Goal: Task Accomplishment & Management: Manage account settings

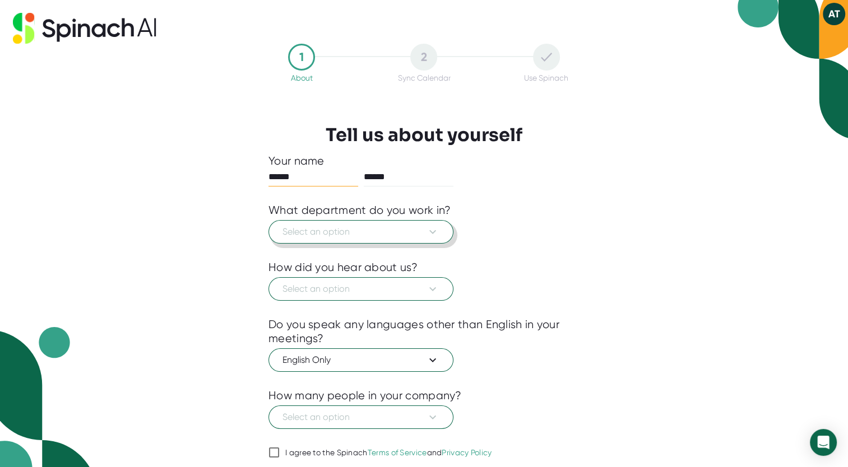
click at [368, 229] on span "Select an option" at bounding box center [360, 231] width 157 height 13
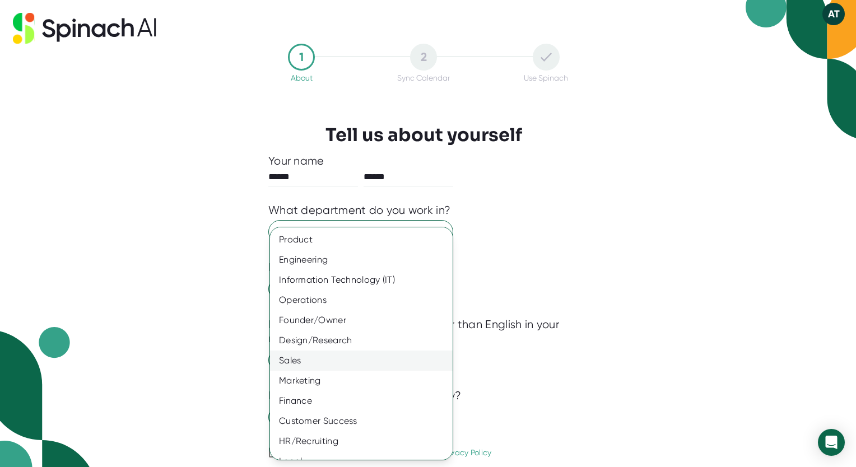
click at [306, 357] on div "Sales" at bounding box center [365, 361] width 191 height 20
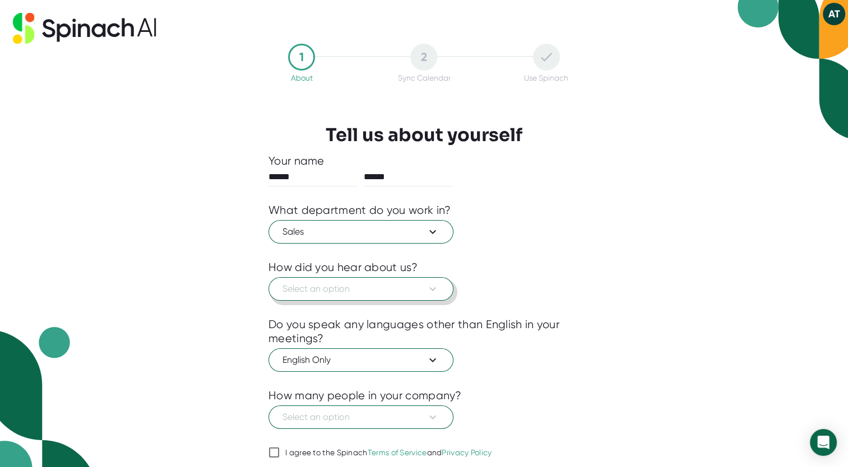
click at [296, 298] on button "Select an option" at bounding box center [360, 289] width 185 height 24
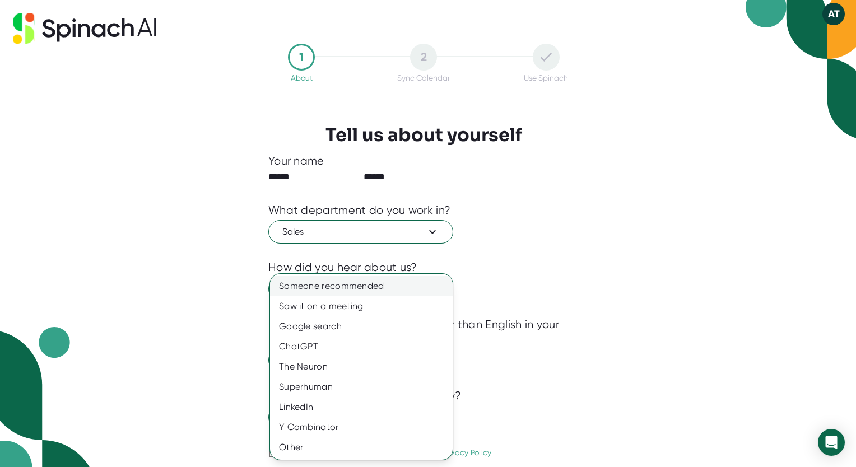
click at [327, 289] on div "Someone recommended" at bounding box center [361, 286] width 183 height 20
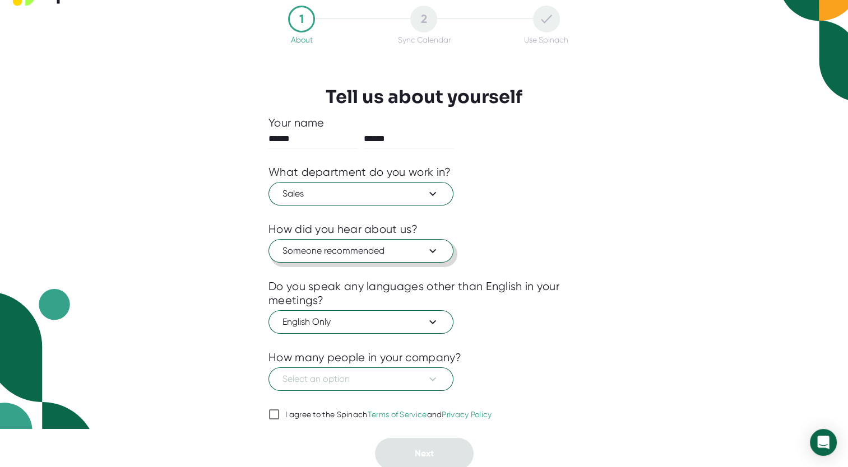
scroll to position [38, 0]
click at [362, 381] on span "Select an option" at bounding box center [360, 379] width 157 height 13
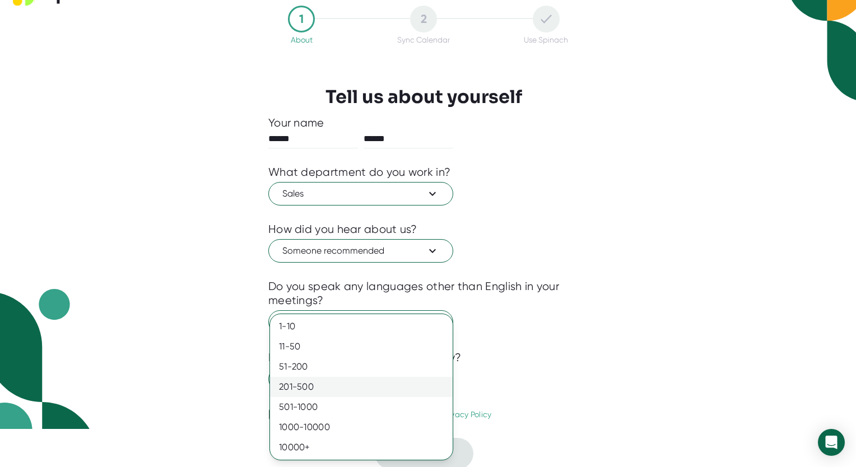
click at [329, 390] on div "201-500" at bounding box center [361, 387] width 183 height 20
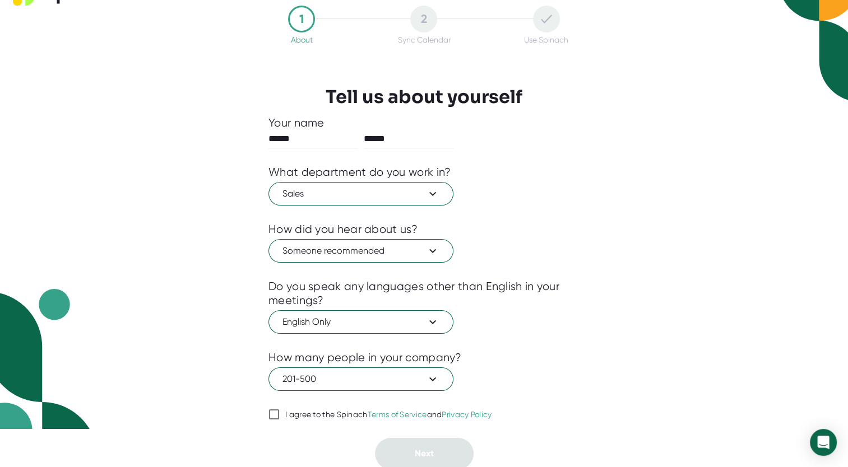
click at [284, 408] on label "I agree to the Spinach Terms of Service and Privacy Policy" at bounding box center [380, 414] width 224 height 13
click at [280, 408] on input "I agree to the Spinach Terms of Service and Privacy Policy" at bounding box center [273, 414] width 11 height 13
checkbox input "true"
click at [398, 453] on button "Next" at bounding box center [424, 453] width 99 height 31
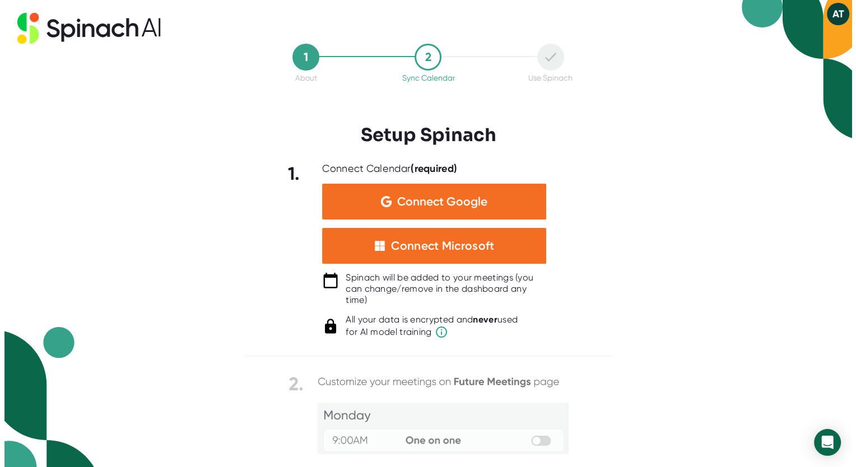
scroll to position [0, 0]
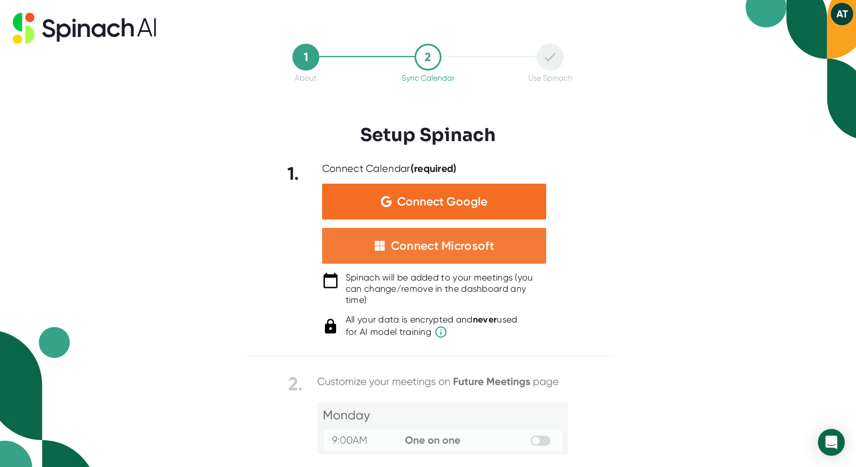
click at [447, 254] on div "Connect Microsoft" at bounding box center [434, 246] width 224 height 36
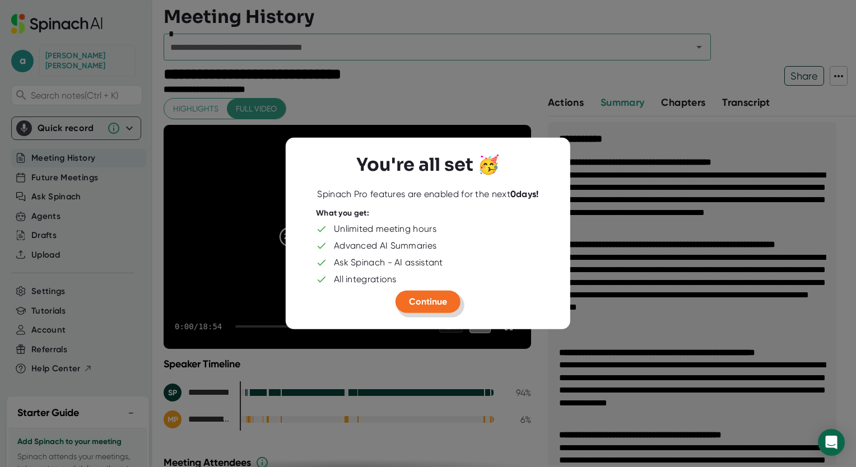
click at [412, 303] on span "Continue" at bounding box center [428, 301] width 38 height 11
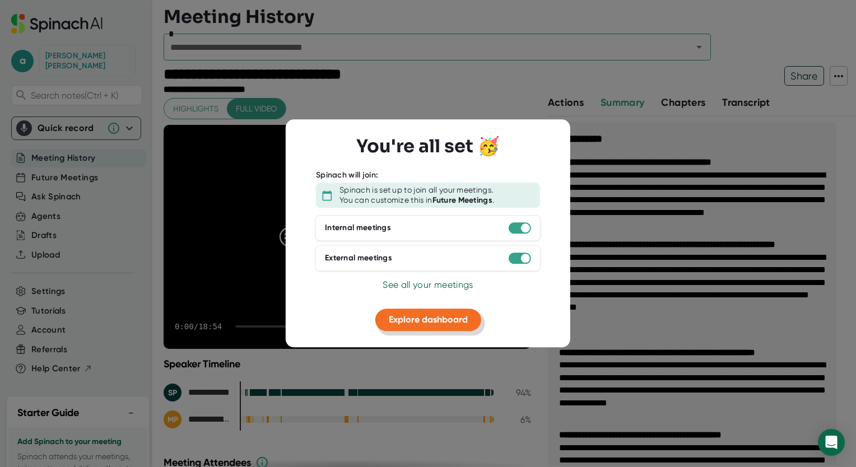
click at [407, 320] on span "Explore dashboard" at bounding box center [428, 319] width 79 height 11
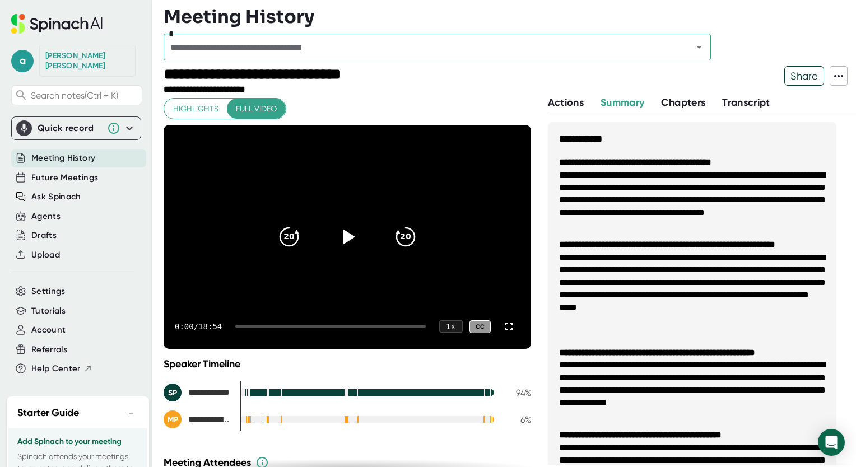
click at [91, 152] on span "Meeting History" at bounding box center [63, 158] width 64 height 13
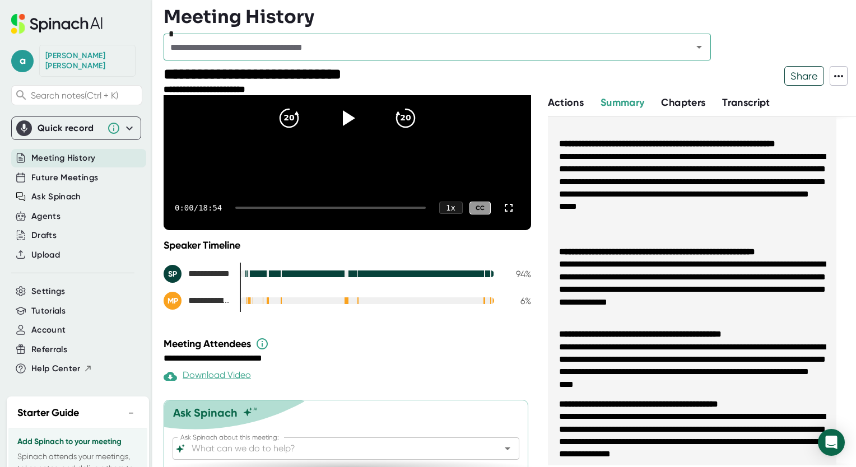
scroll to position [148, 0]
